Goal: Transaction & Acquisition: Obtain resource

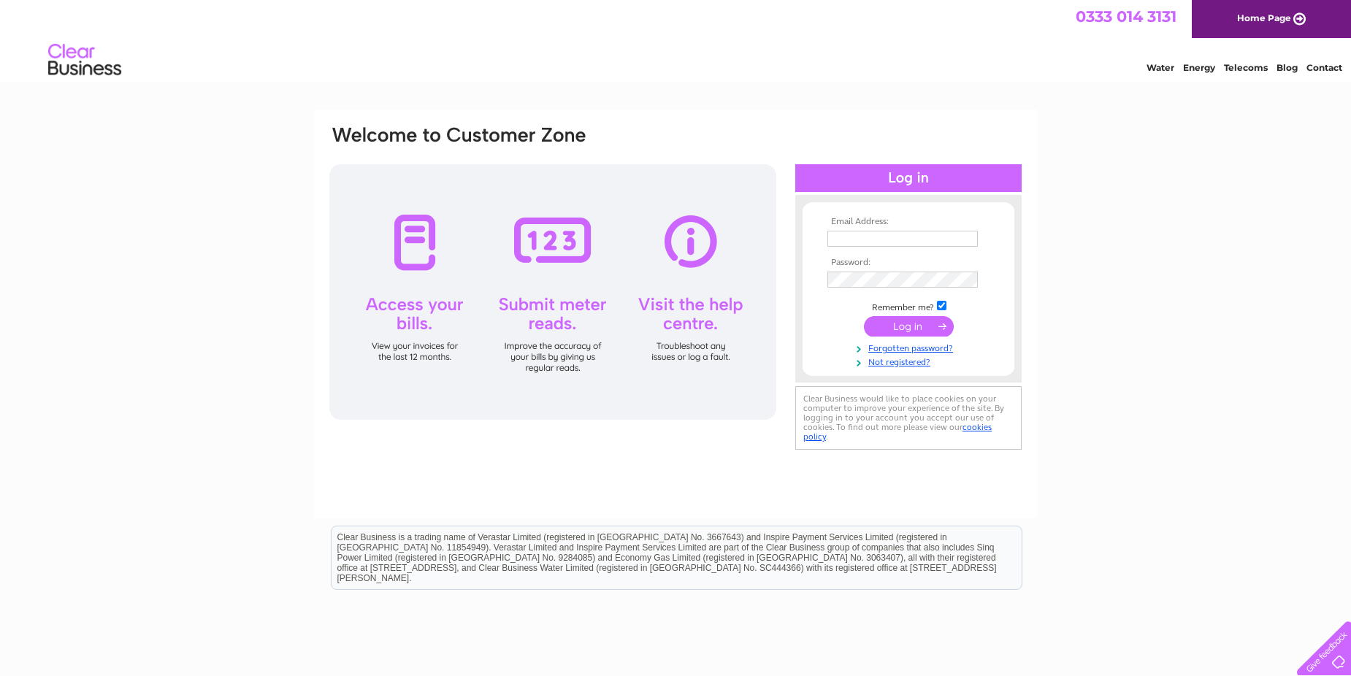
type input "lowcostcommercials@hotmail.com"
click at [907, 331] on input "submit" at bounding box center [909, 326] width 90 height 20
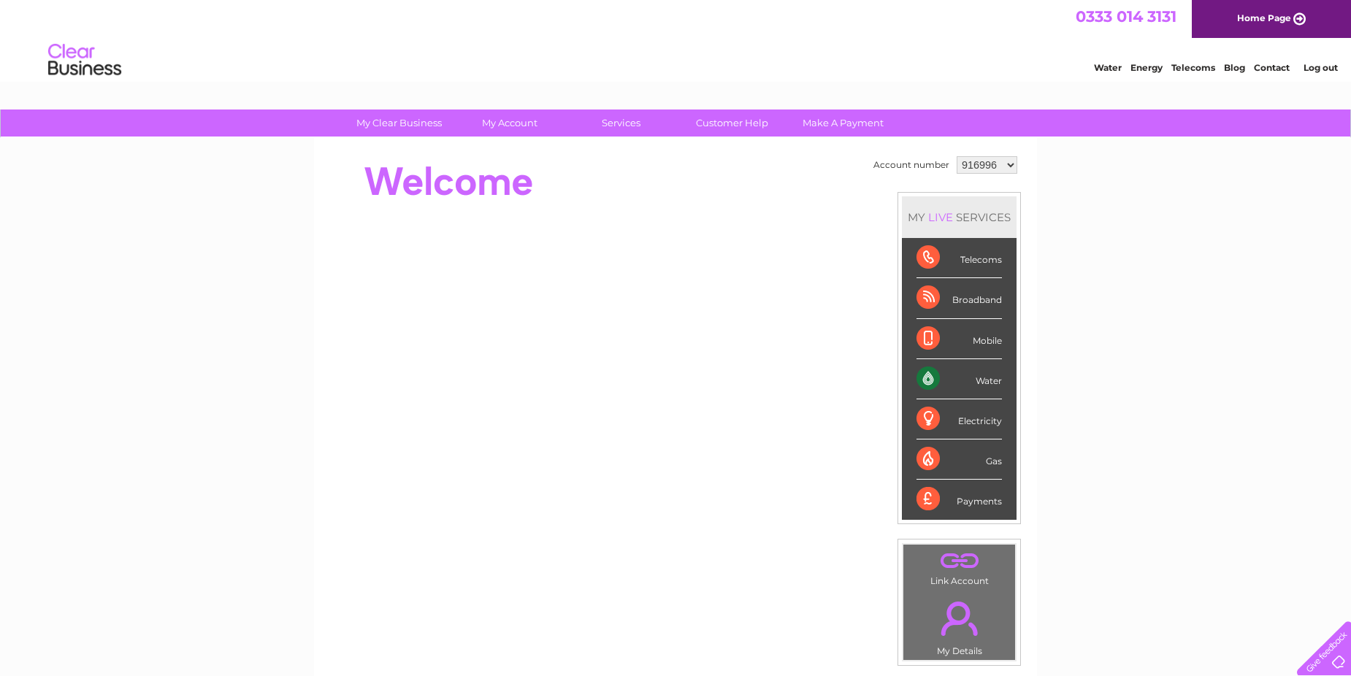
click at [1006, 166] on select "916996 992213 1044711" at bounding box center [986, 165] width 61 height 18
select select "1044711"
click at [956, 156] on select "916996 992213 1044711" at bounding box center [986, 165] width 61 height 18
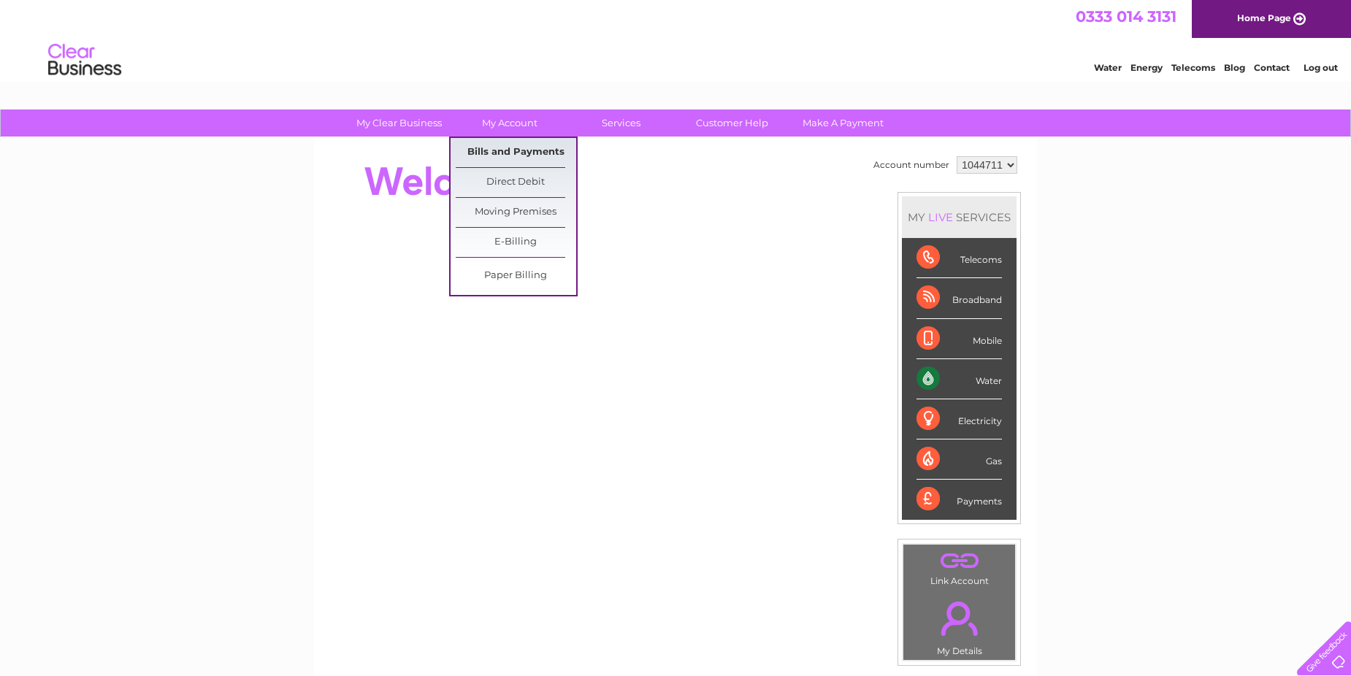
click at [538, 147] on link "Bills and Payments" at bounding box center [516, 152] width 120 height 29
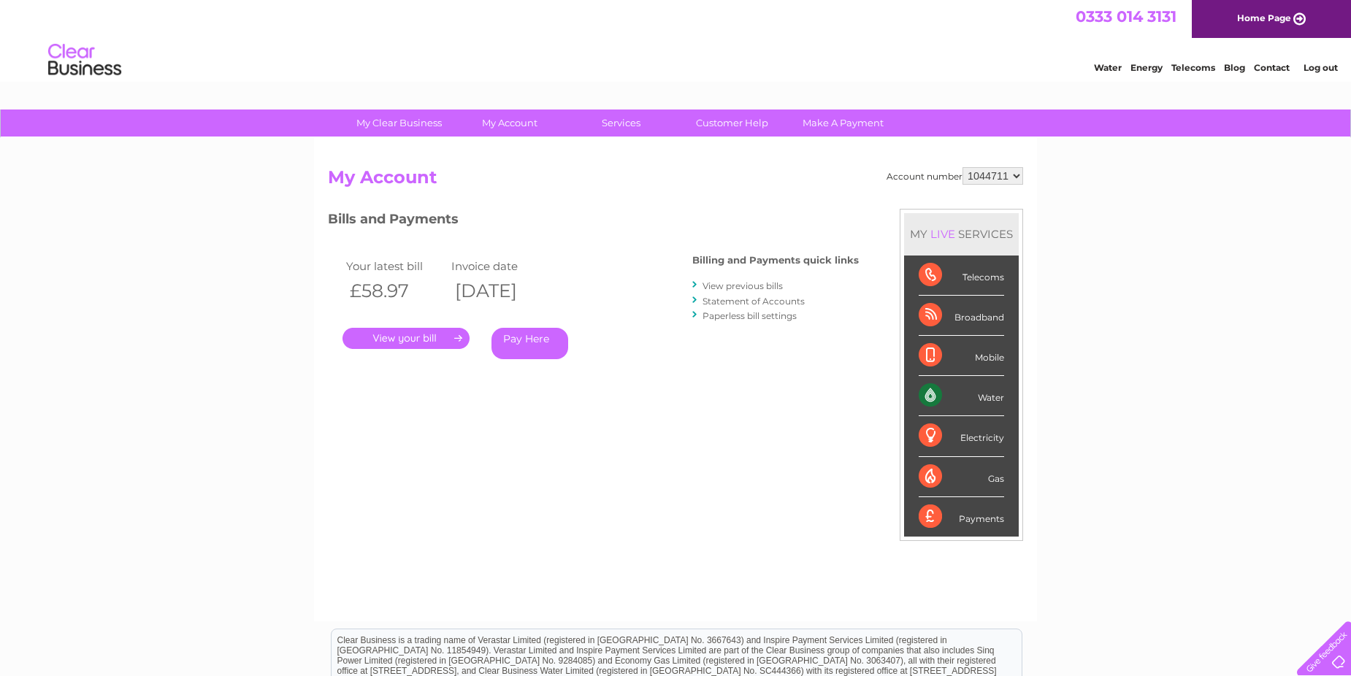
click at [413, 337] on link "." at bounding box center [405, 338] width 127 height 21
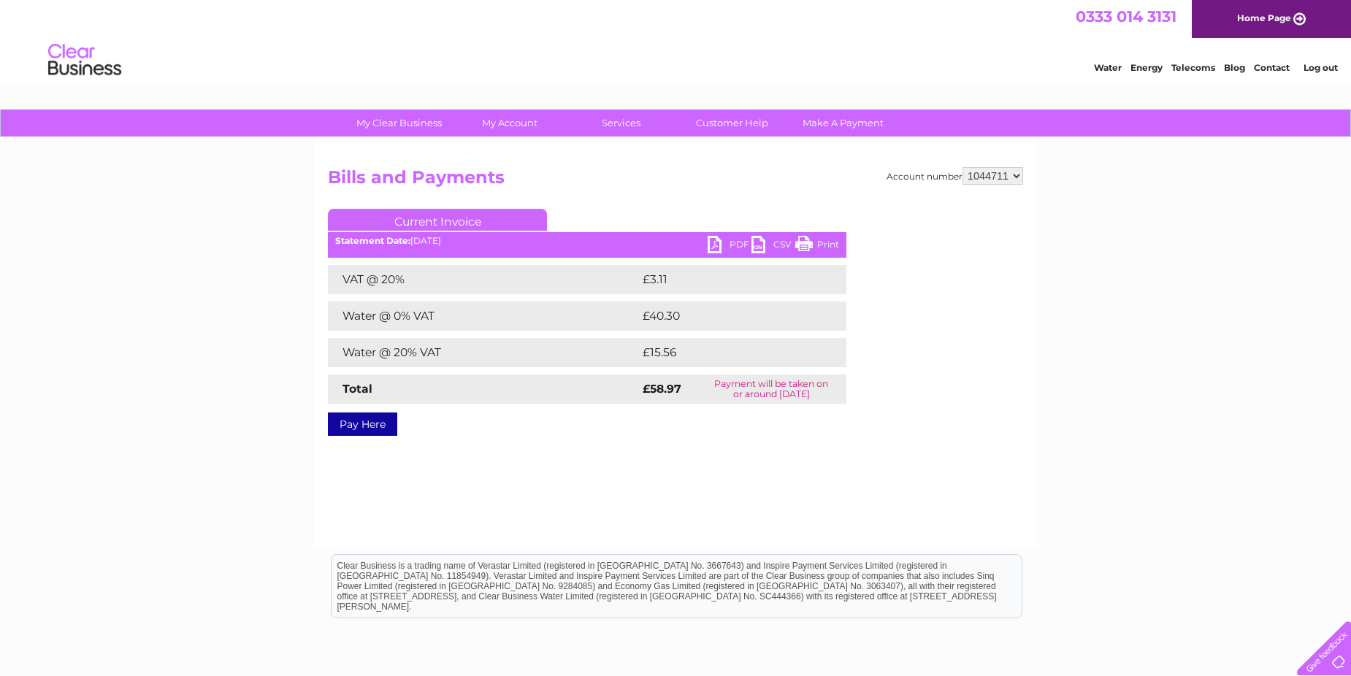
click at [735, 242] on link "PDF" at bounding box center [729, 246] width 44 height 21
click at [1018, 177] on select "916996 992213 1044711" at bounding box center [992, 176] width 61 height 18
click at [1141, 190] on div "My Clear Business Login Details My Details My Preferences Link Account My Accou…" at bounding box center [675, 453] width 1351 height 687
click at [1017, 174] on select "916996 992213 1044711" at bounding box center [992, 176] width 61 height 18
select select "916996"
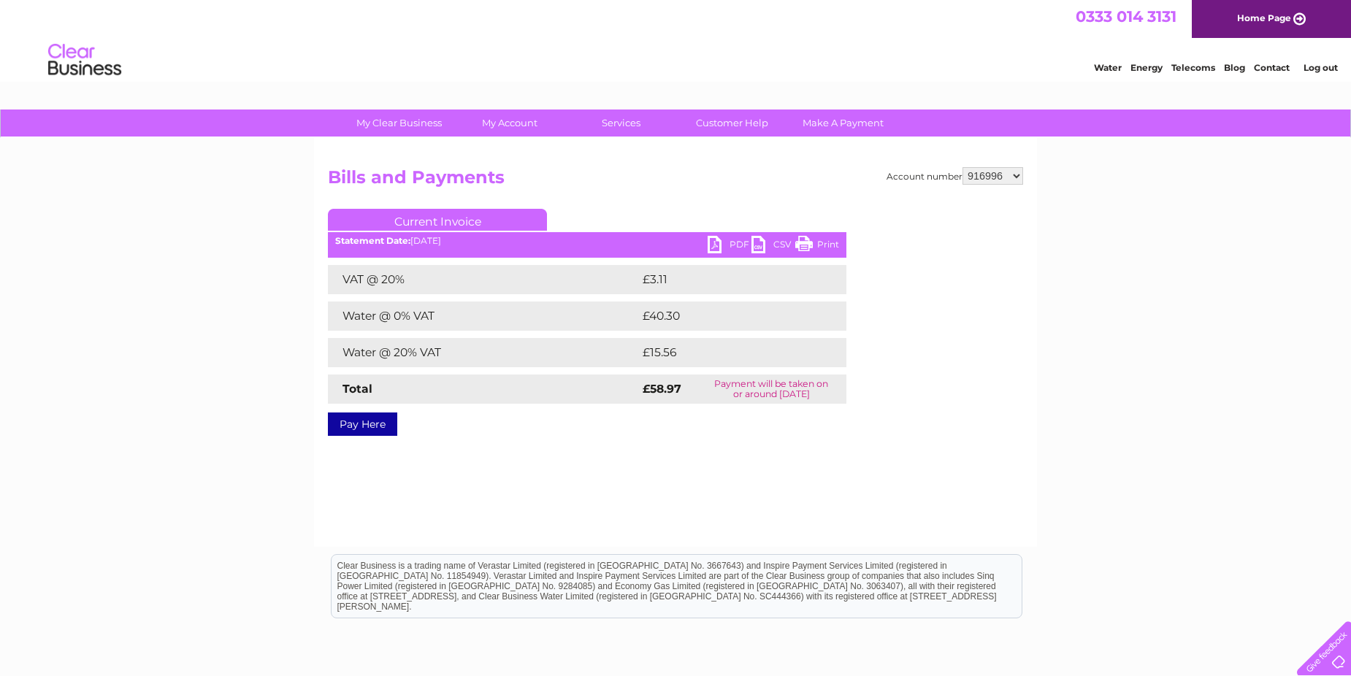
click at [964, 167] on select "916996 992213 1044711" at bounding box center [992, 176] width 61 height 18
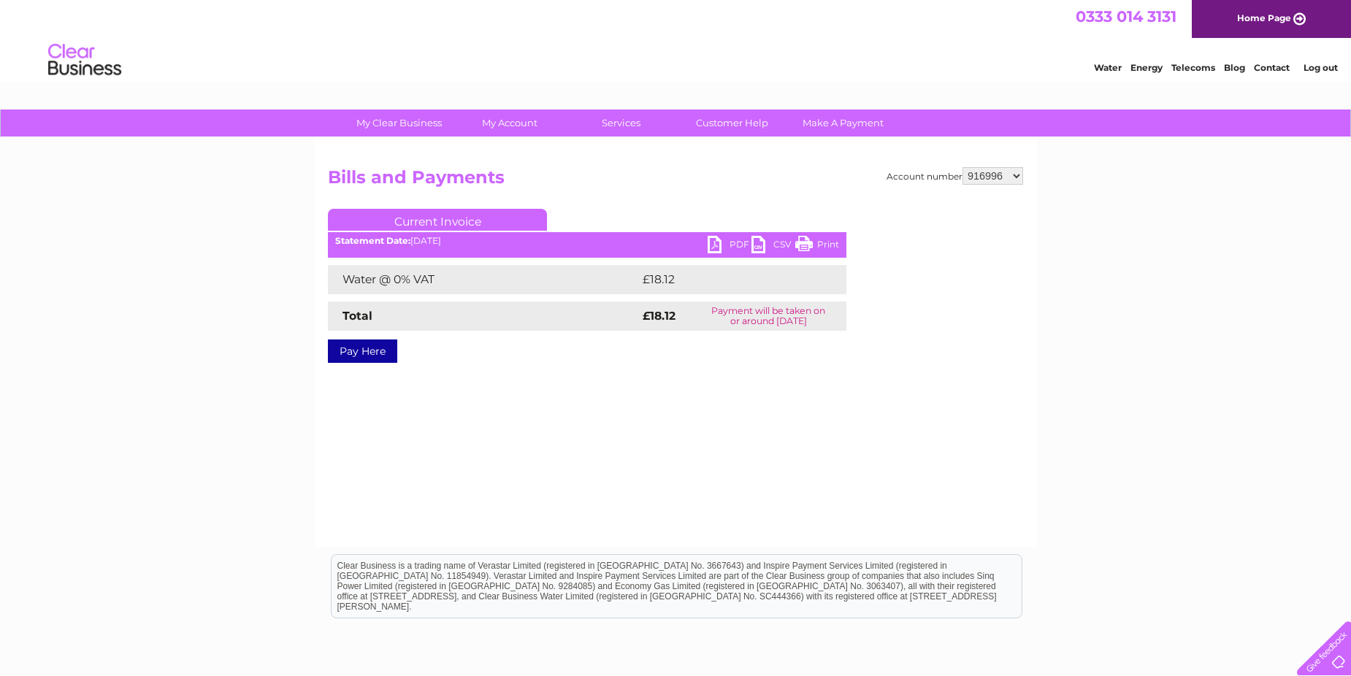
click at [733, 241] on link "PDF" at bounding box center [729, 246] width 44 height 21
